Goal: Navigation & Orientation: Find specific page/section

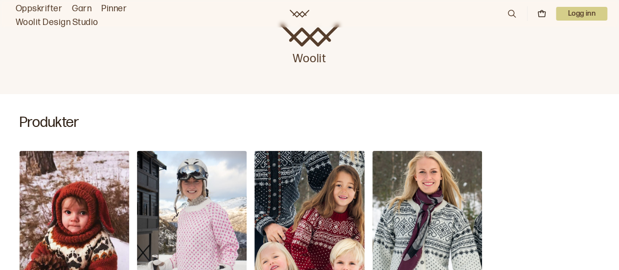
scroll to position [245, 0]
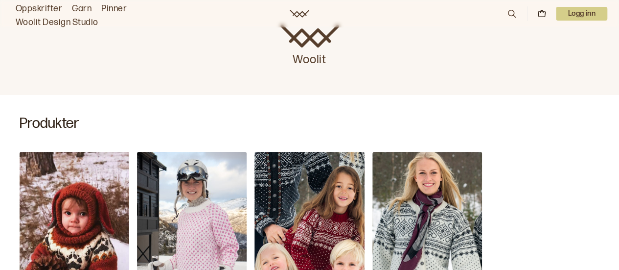
click at [315, 152] on img "Sirdal Genser" at bounding box center [310, 234] width 110 height 164
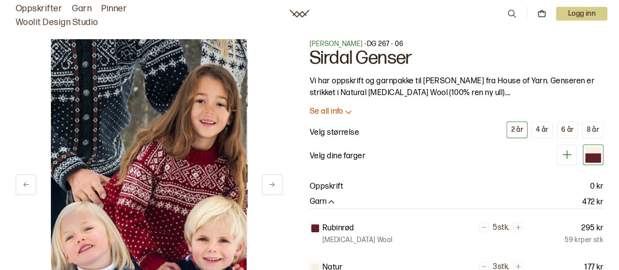
click at [37, 10] on link "Oppskrifter" at bounding box center [39, 9] width 47 height 14
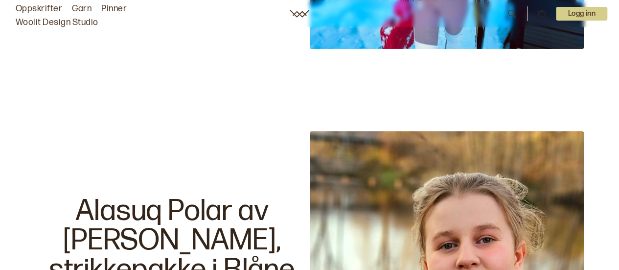
scroll to position [1568, 0]
